Goal: Check status: Check status

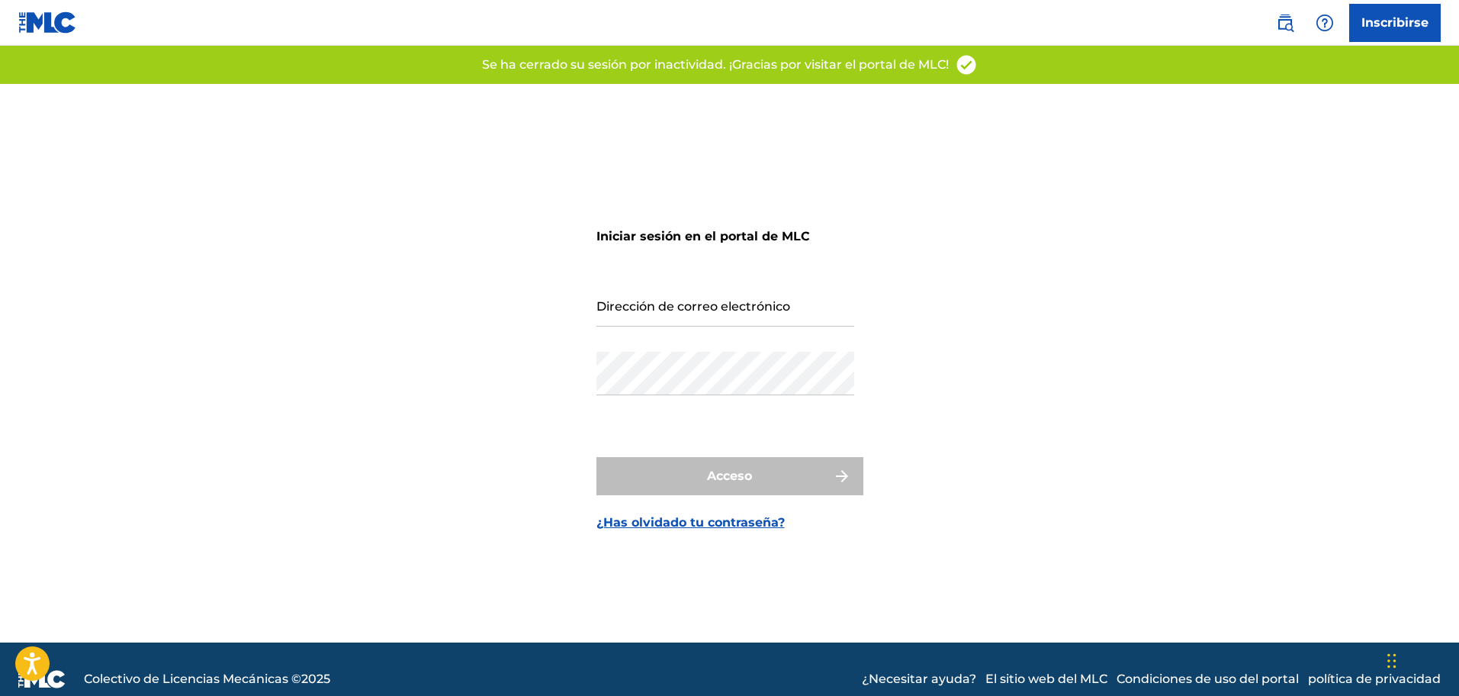
click at [799, 315] on input "Dirección de correo electrónico" at bounding box center [726, 304] width 258 height 43
type input "[EMAIL_ADDRESS][DOMAIN_NAME]"
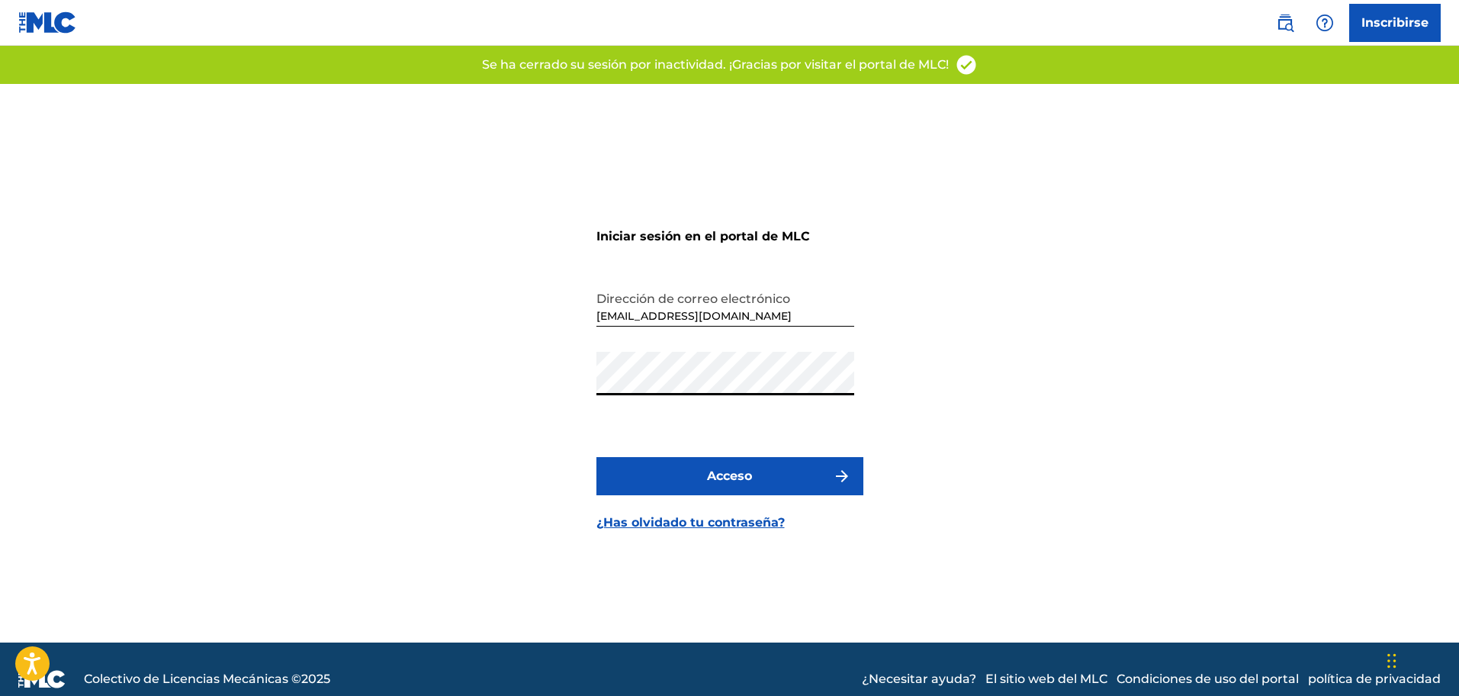
click at [777, 466] on button "Acceso" at bounding box center [730, 476] width 267 height 38
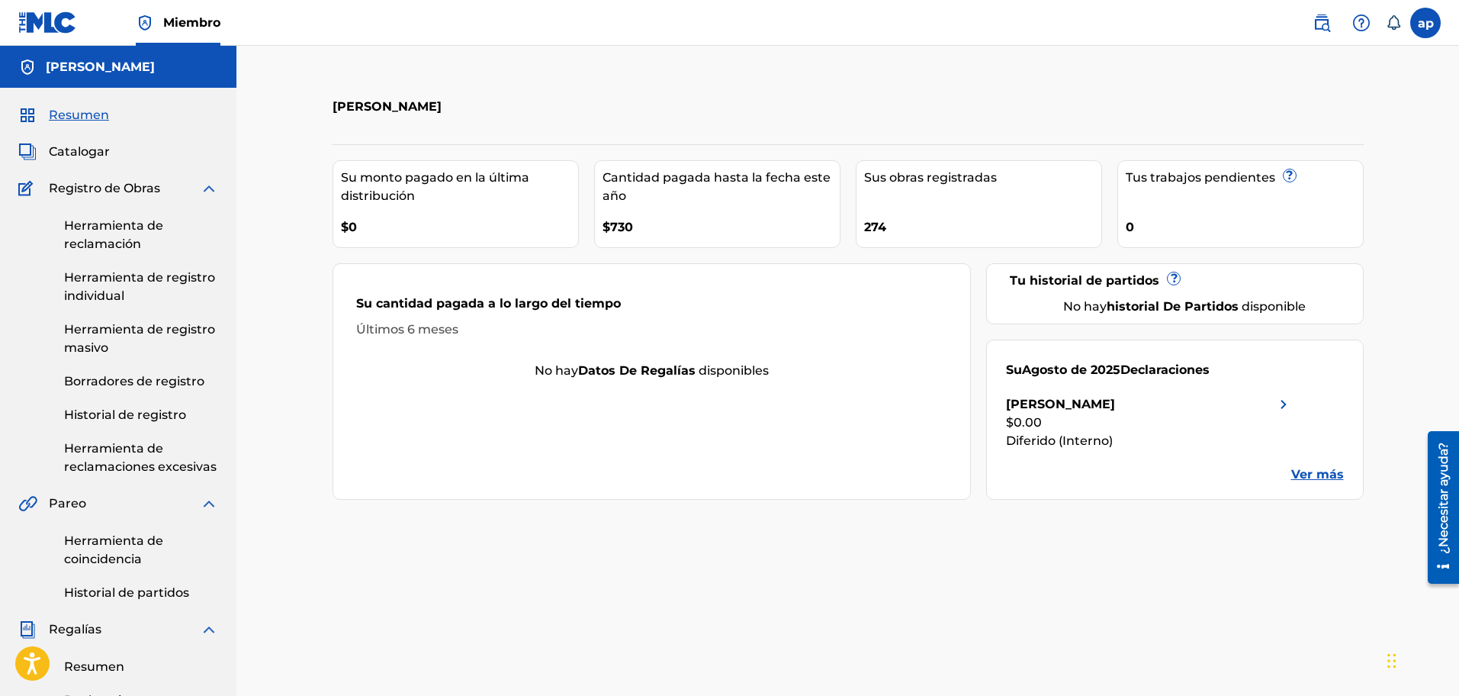
click at [1306, 472] on font "Ver más" at bounding box center [1318, 474] width 53 height 14
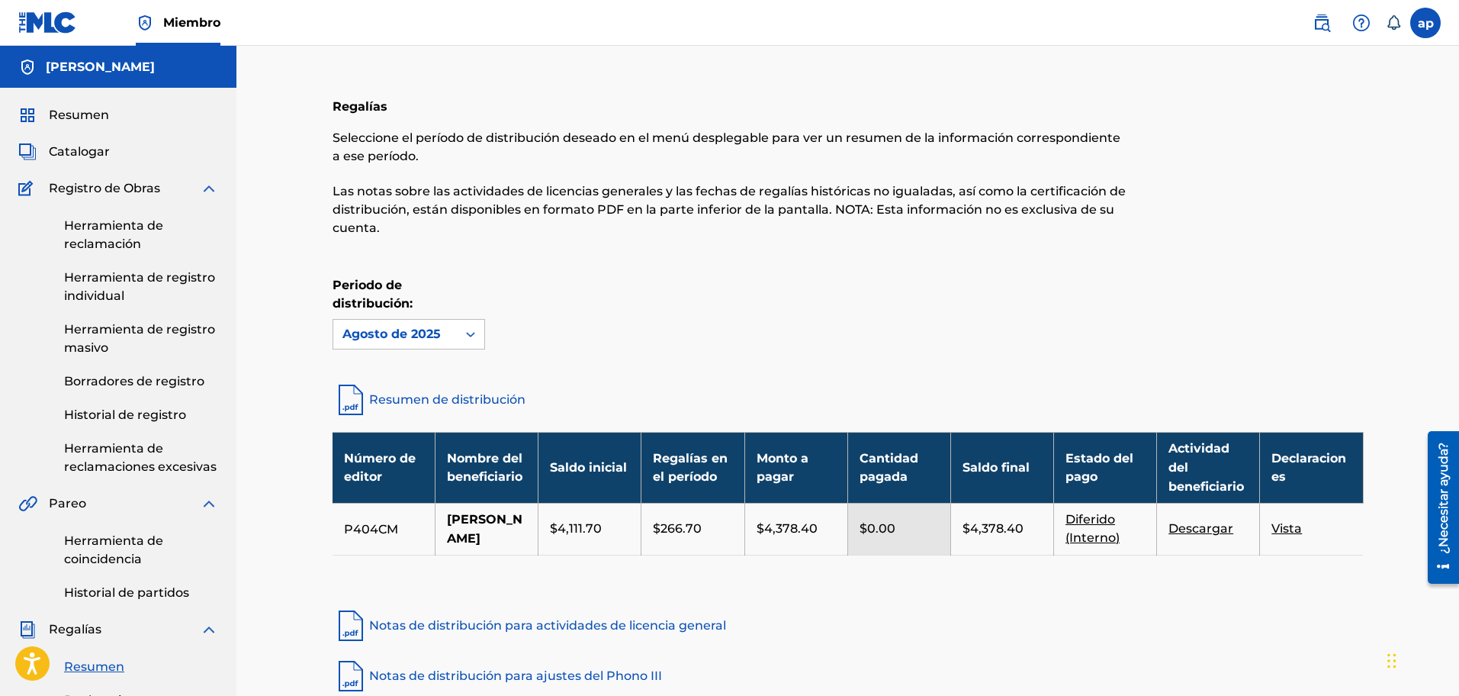
click at [1087, 544] on font "Diferido (Interno)" at bounding box center [1093, 528] width 54 height 33
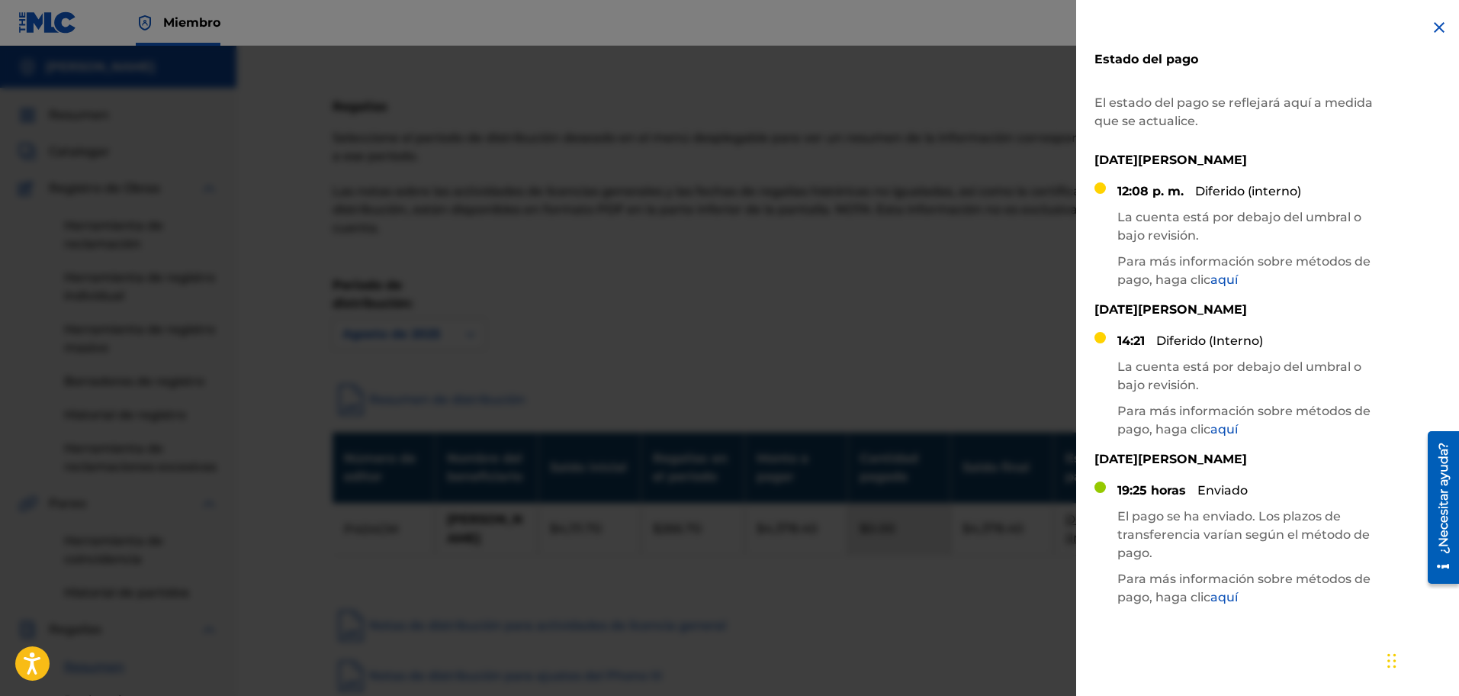
click at [1015, 382] on div at bounding box center [729, 394] width 1459 height 696
